Goal: Information Seeking & Learning: Learn about a topic

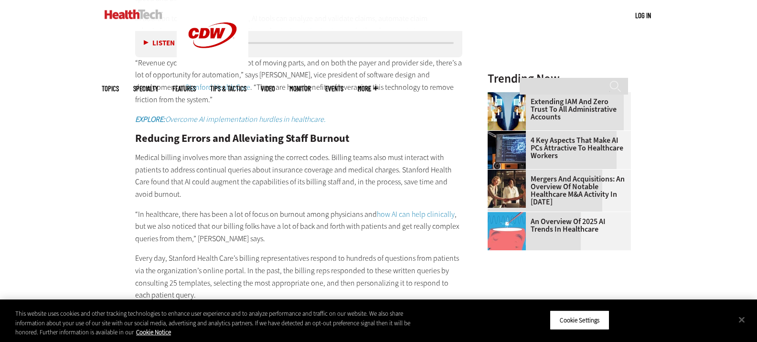
scroll to position [1099, 0]
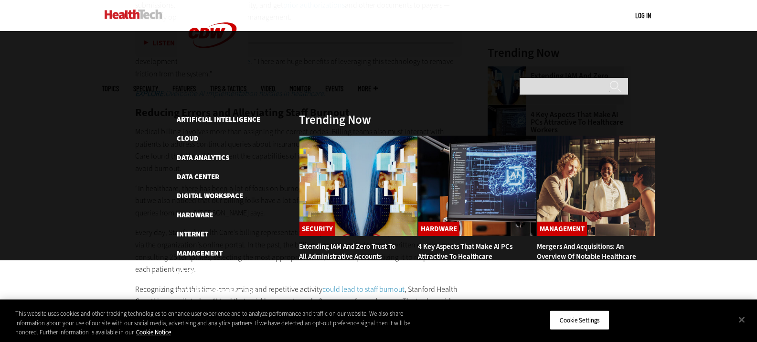
click at [119, 85] on span "Topics" at bounding box center [110, 88] width 17 height 7
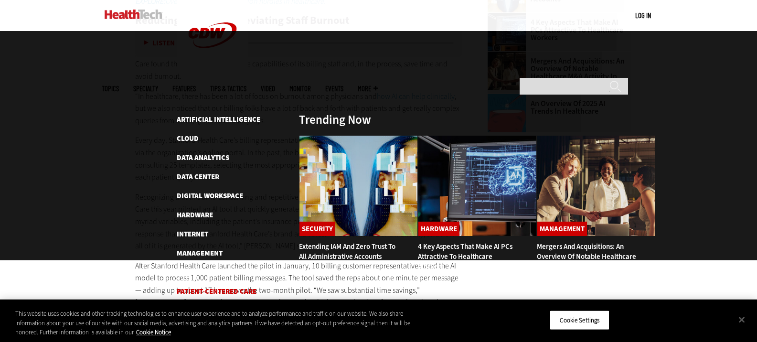
scroll to position [1194, 0]
click at [218, 287] on link "Patient-Centered Care" at bounding box center [217, 292] width 80 height 10
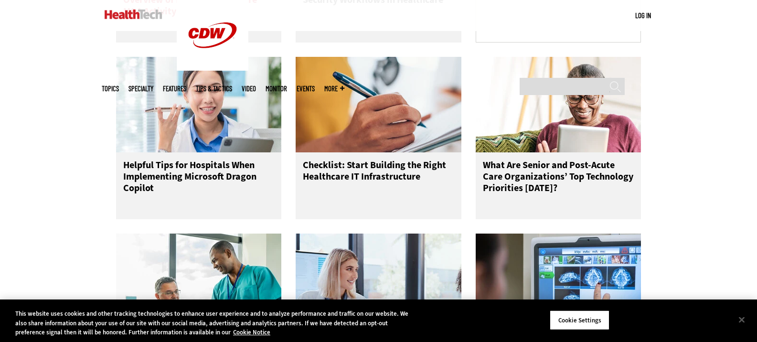
scroll to position [1529, 0]
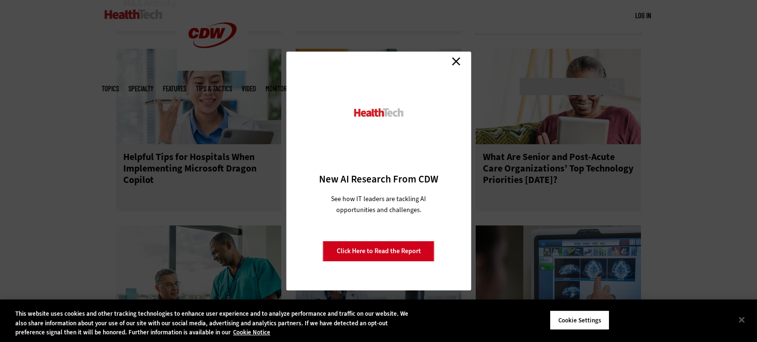
click at [457, 60] on link "Close" at bounding box center [456, 61] width 14 height 14
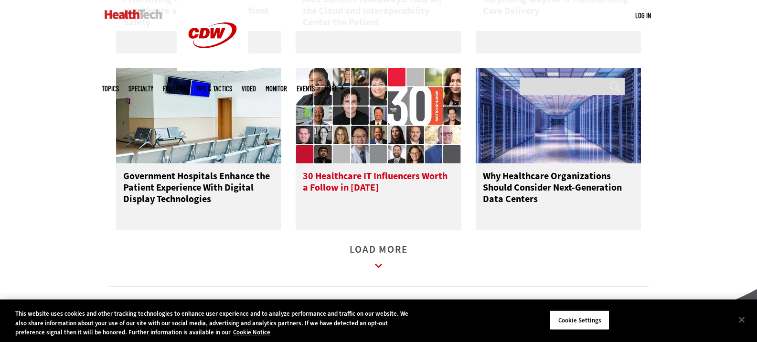
scroll to position [1911, 0]
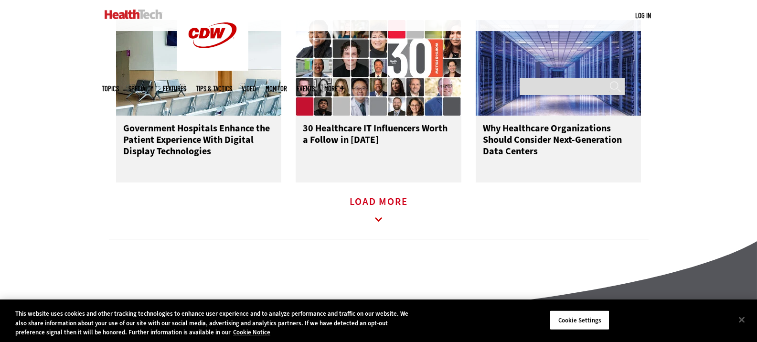
click at [388, 214] on link "Load More" at bounding box center [379, 211] width 58 height 26
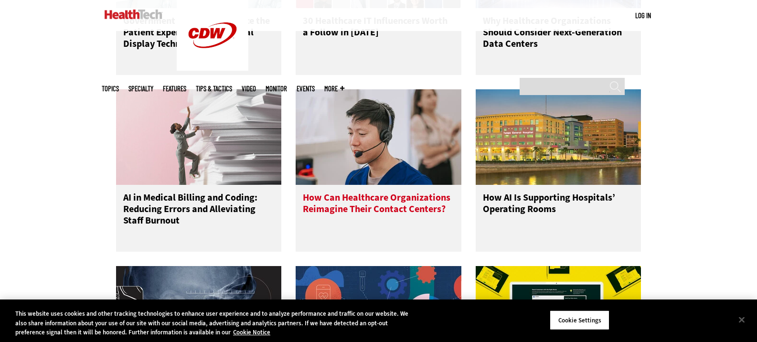
scroll to position [2054, 0]
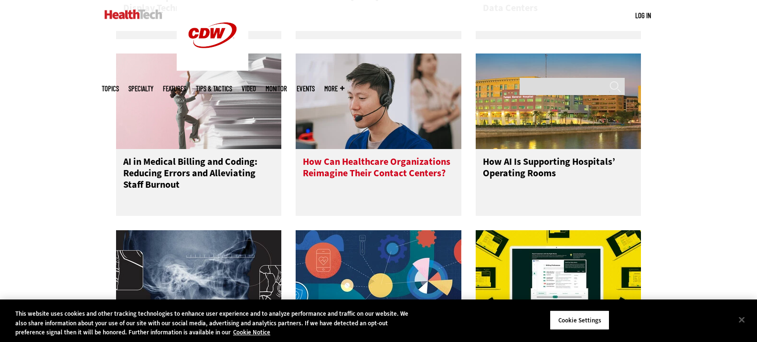
click at [366, 179] on h3 "How Can Healthcare Organizations Reimagine Their Contact Centers?" at bounding box center [378, 175] width 151 height 38
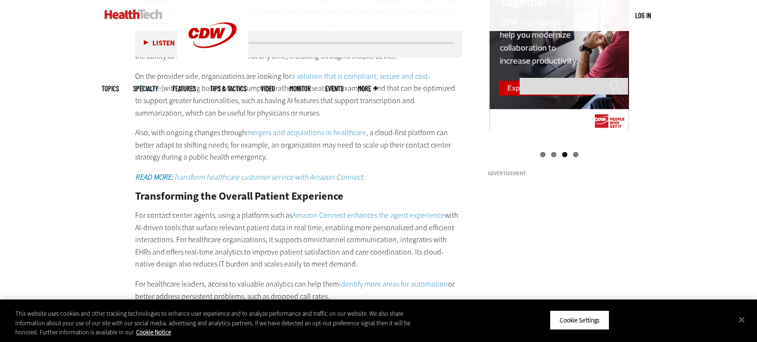
scroll to position [1003, 0]
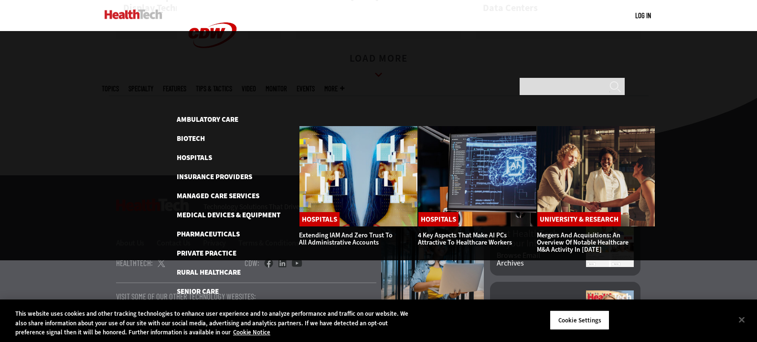
click at [153, 85] on span "Specialty" at bounding box center [141, 88] width 25 height 7
click at [201, 172] on link "Insurance Providers" at bounding box center [214, 177] width 75 height 10
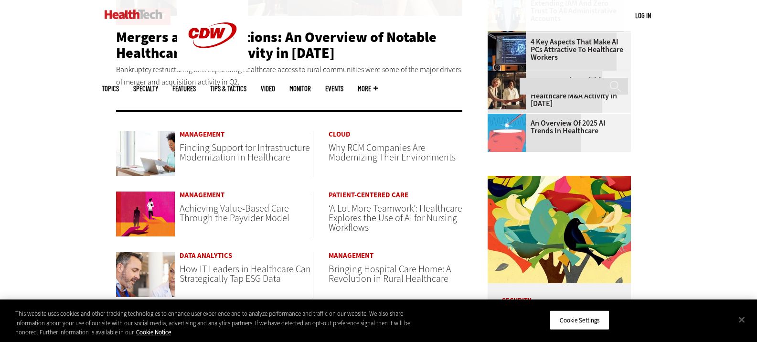
scroll to position [184, 0]
